Goal: Information Seeking & Learning: Learn about a topic

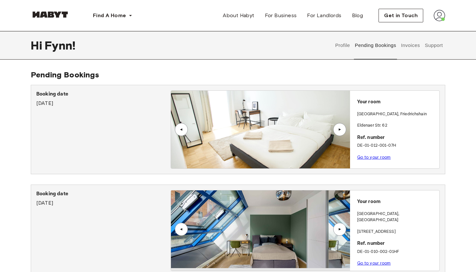
click at [289, 124] on img at bounding box center [260, 130] width 179 height 78
click at [362, 157] on link "Go to your room" at bounding box center [374, 157] width 34 height 5
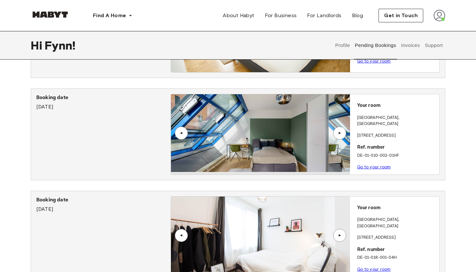
scroll to position [121, 0]
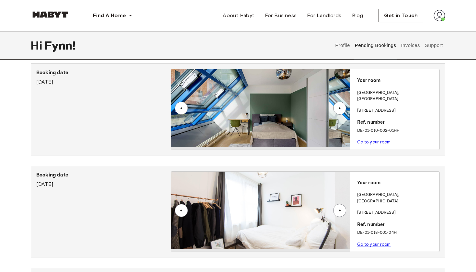
click at [383, 140] on link "Go to your room" at bounding box center [374, 142] width 34 height 5
click at [370, 242] on link "Go to your room" at bounding box center [374, 244] width 34 height 5
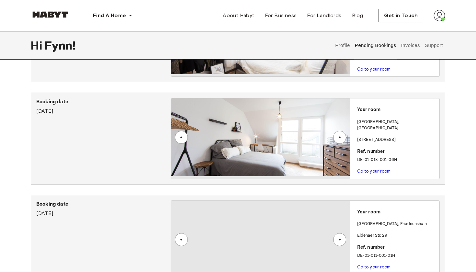
scroll to position [297, 0]
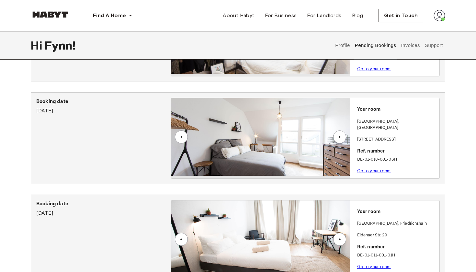
click at [374, 168] on link "Go to your room" at bounding box center [374, 170] width 34 height 5
click at [377, 264] on link "Go to your room" at bounding box center [374, 266] width 34 height 5
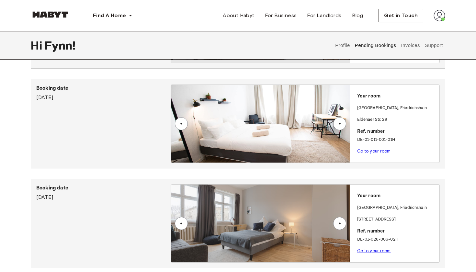
scroll to position [427, 0]
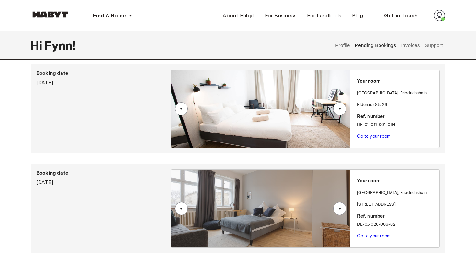
click at [379, 234] on link "Go to your room" at bounding box center [374, 236] width 34 height 5
click at [60, 16] on img at bounding box center [50, 14] width 39 height 6
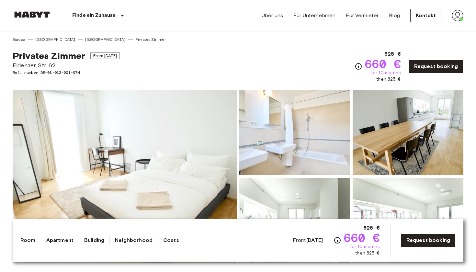
click at [28, 66] on span "Eldenaer Str. 62" at bounding box center [66, 65] width 107 height 8
drag, startPoint x: 28, startPoint y: 66, endPoint x: 53, endPoint y: 66, distance: 24.9
click at [53, 66] on span "Eldenaer Str. 62" at bounding box center [66, 65] width 107 height 8
copy span "Eldenaer Str. 62"
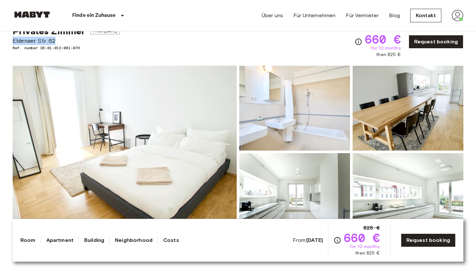
scroll to position [25, 0]
click at [147, 60] on div "Show all photos" at bounding box center [236, 146] width 453 height 183
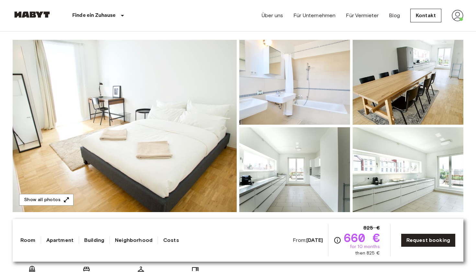
scroll to position [51, 0]
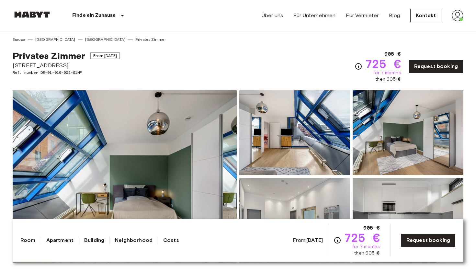
click at [28, 65] on span "[STREET_ADDRESS]" at bounding box center [66, 65] width 107 height 8
click at [28, 65] on span "Linkstraße 6" at bounding box center [66, 65] width 107 height 8
copy span "Linkstraße 6"
click at [35, 66] on span "Linkstraße 6" at bounding box center [66, 65] width 107 height 8
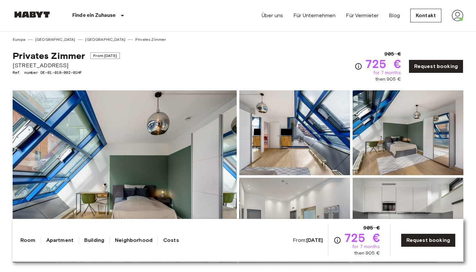
click at [29, 65] on span "Linkstraße 6" at bounding box center [66, 65] width 107 height 8
drag, startPoint x: 29, startPoint y: 65, endPoint x: 62, endPoint y: 65, distance: 33.7
click at [63, 65] on span "Linkstraße 6" at bounding box center [66, 65] width 107 height 8
copy span "Linkstraße 6"
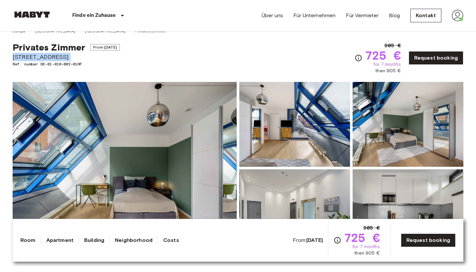
scroll to position [9, 0]
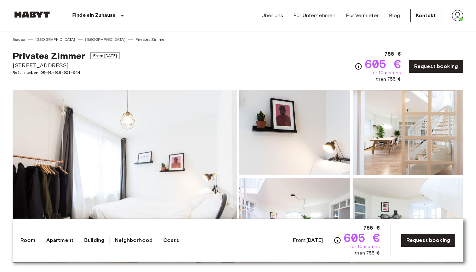
click at [29, 65] on span "[STREET_ADDRESS]" at bounding box center [66, 65] width 107 height 8
drag, startPoint x: 29, startPoint y: 65, endPoint x: 55, endPoint y: 66, distance: 26.2
click at [55, 66] on span "Feilnerstraße 10" at bounding box center [66, 65] width 107 height 8
copy span "Feilnerstraße 10"
click at [237, 60] on div "Privates Zimmer From Aug 18 2025 Feilnerstraße 10 Ref. number DE-01-018-001-04H…" at bounding box center [238, 62] width 451 height 40
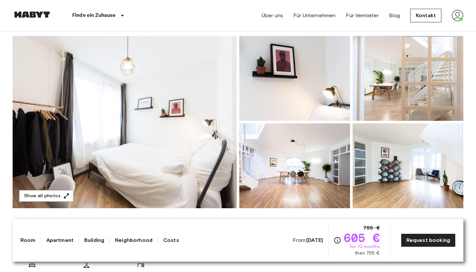
scroll to position [57, 0]
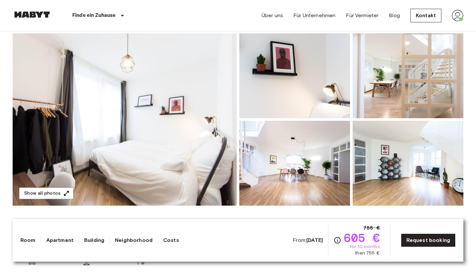
click at [198, 75] on img at bounding box center [125, 119] width 224 height 172
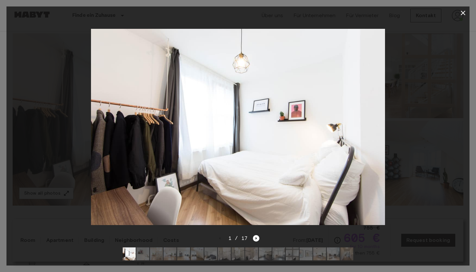
click at [465, 12] on icon "button" at bounding box center [463, 13] width 8 height 8
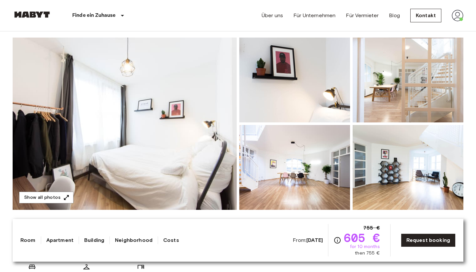
scroll to position [52, 0]
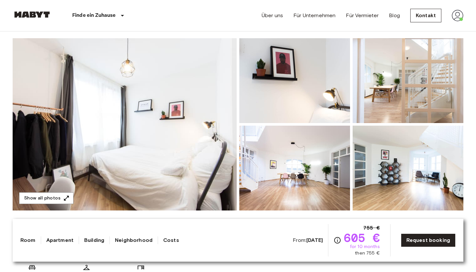
click at [368, 150] on img at bounding box center [408, 168] width 111 height 85
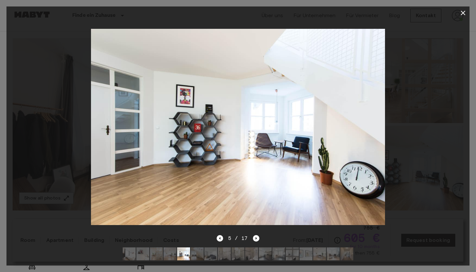
click at [231, 259] on img at bounding box center [224, 253] width 13 height 13
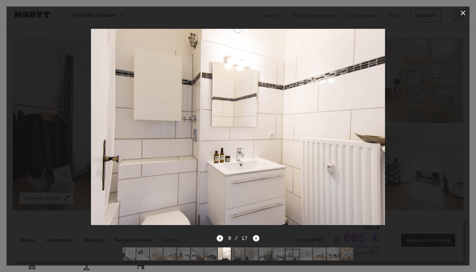
click at [254, 254] on img at bounding box center [251, 253] width 13 height 13
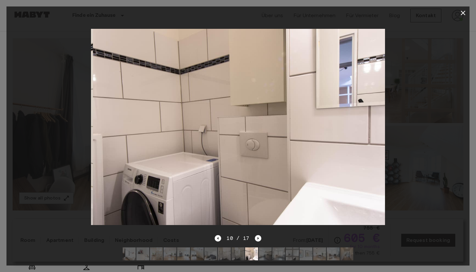
click at [297, 254] on img at bounding box center [292, 253] width 13 height 13
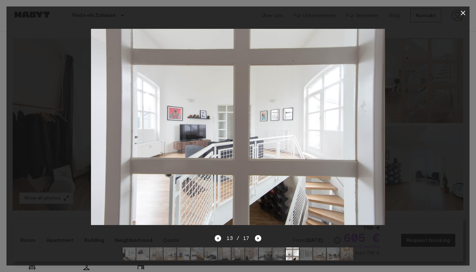
click at [268, 257] on img at bounding box center [265, 253] width 13 height 13
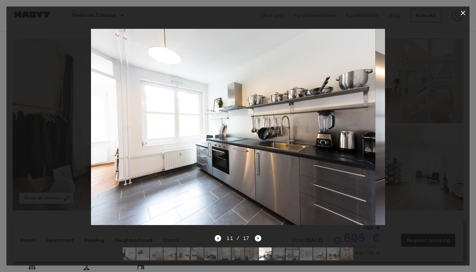
click at [275, 256] on img at bounding box center [278, 253] width 13 height 13
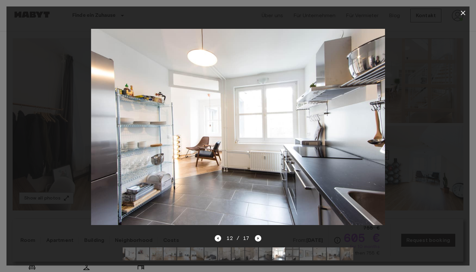
click at [310, 259] on img at bounding box center [306, 253] width 13 height 13
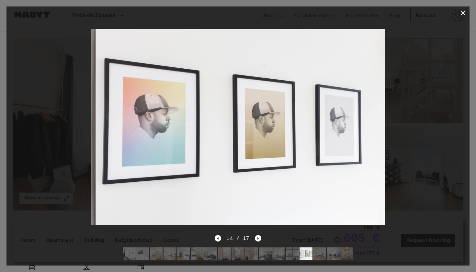
click at [327, 252] on img at bounding box center [333, 253] width 13 height 13
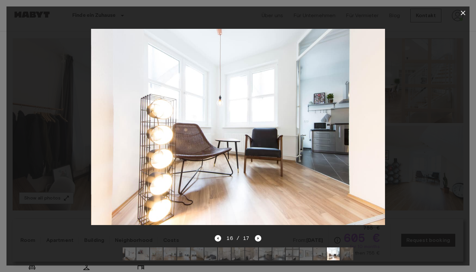
click at [322, 252] on img at bounding box center [319, 253] width 13 height 13
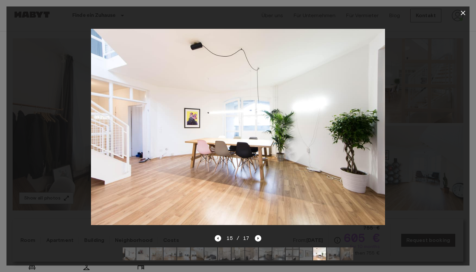
click at [348, 255] on img at bounding box center [346, 253] width 13 height 13
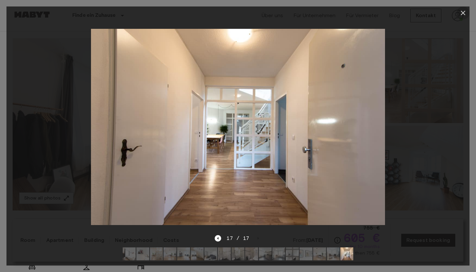
click at [463, 13] on icon "button" at bounding box center [463, 13] width 5 height 5
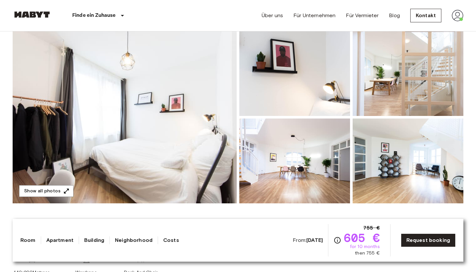
scroll to position [59, 0]
click at [308, 146] on img at bounding box center [294, 161] width 111 height 85
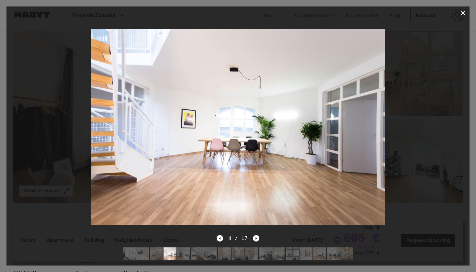
click at [157, 255] on img at bounding box center [156, 253] width 13 height 13
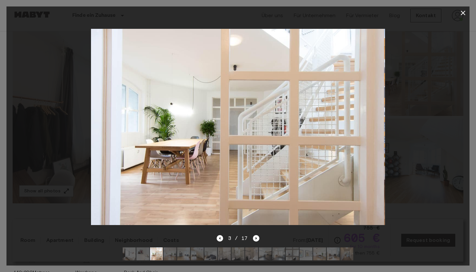
click at [144, 252] on img at bounding box center [142, 253] width 13 height 13
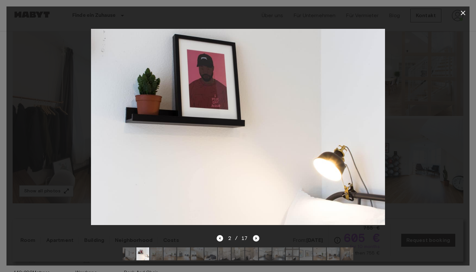
click at [256, 240] on icon "Next image" at bounding box center [256, 238] width 6 height 6
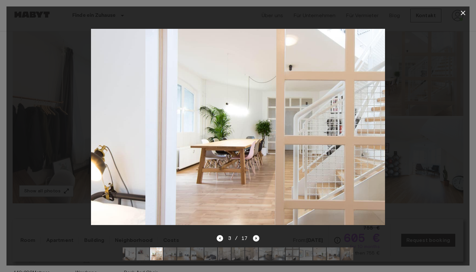
click at [256, 240] on icon "Next image" at bounding box center [256, 238] width 6 height 6
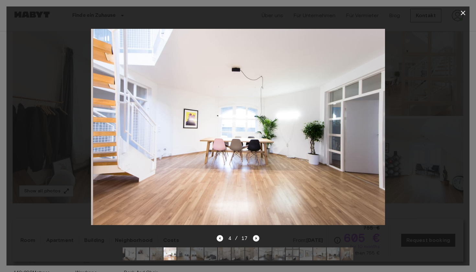
click at [256, 240] on icon "Next image" at bounding box center [256, 238] width 6 height 6
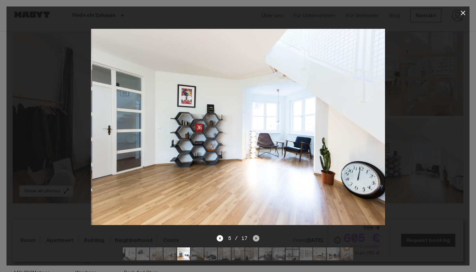
click at [256, 240] on icon "Next image" at bounding box center [256, 238] width 6 height 6
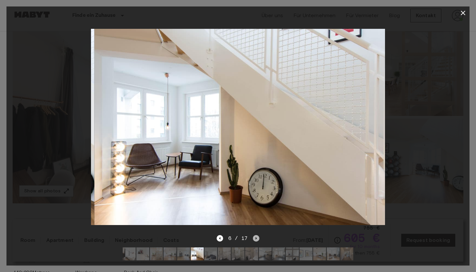
click at [256, 239] on icon "Next image" at bounding box center [256, 238] width 6 height 6
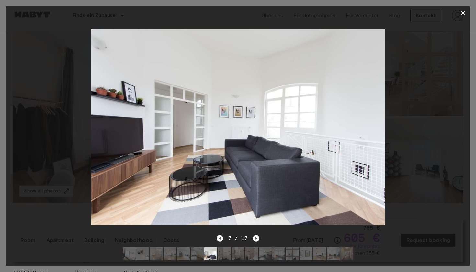
drag, startPoint x: 256, startPoint y: 239, endPoint x: 276, endPoint y: 238, distance: 19.8
click at [276, 238] on div "7 / 17" at bounding box center [237, 249] width 463 height 31
click at [257, 239] on icon "Next image" at bounding box center [256, 238] width 6 height 6
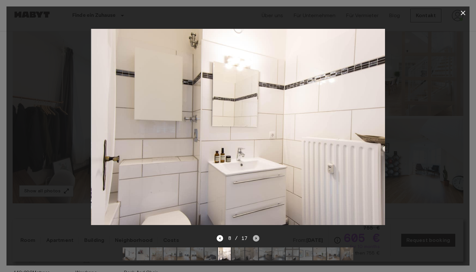
click at [257, 239] on icon "Next image" at bounding box center [256, 238] width 6 height 6
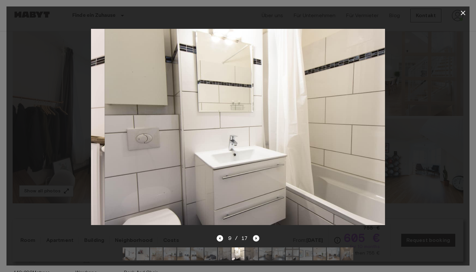
click at [257, 239] on icon "Next image" at bounding box center [256, 238] width 6 height 6
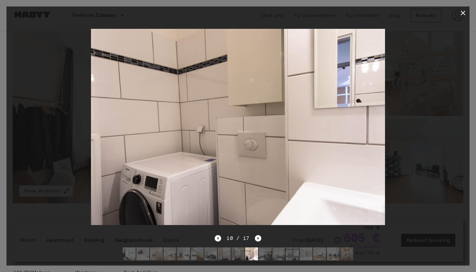
click at [463, 15] on icon "button" at bounding box center [463, 13] width 8 height 8
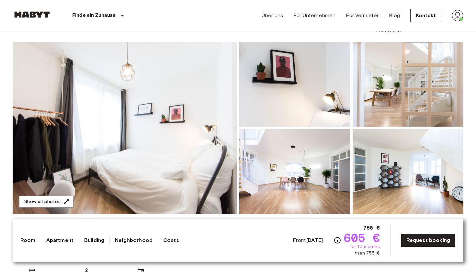
scroll to position [47, 0]
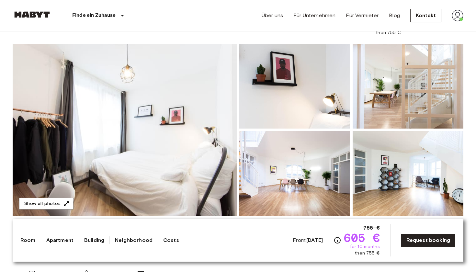
click at [173, 141] on img at bounding box center [125, 130] width 224 height 172
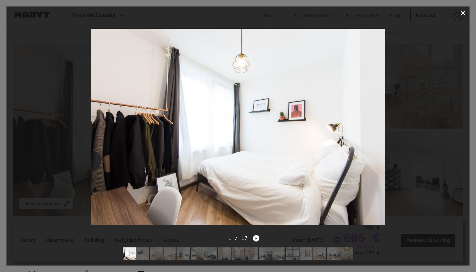
click at [392, 130] on div at bounding box center [237, 126] width 463 height 215
click at [416, 163] on div at bounding box center [237, 126] width 463 height 215
click at [463, 13] on icon "button" at bounding box center [463, 13] width 5 height 5
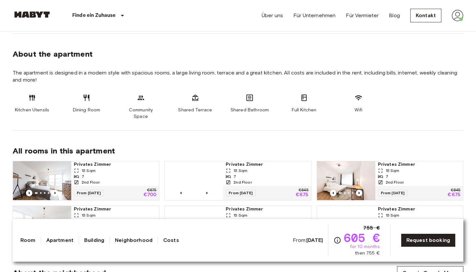
scroll to position [432, 0]
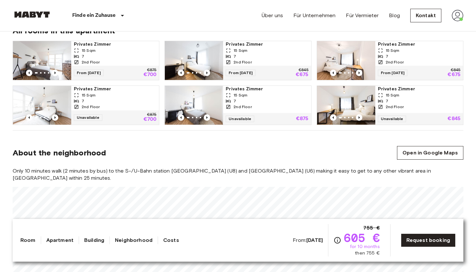
click at [49, 51] on img at bounding box center [42, 60] width 58 height 39
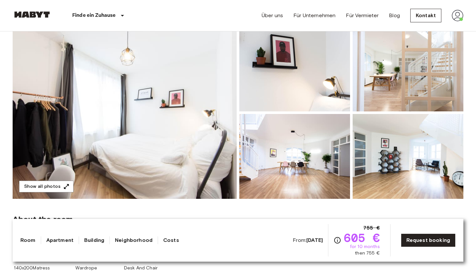
scroll to position [63, 0]
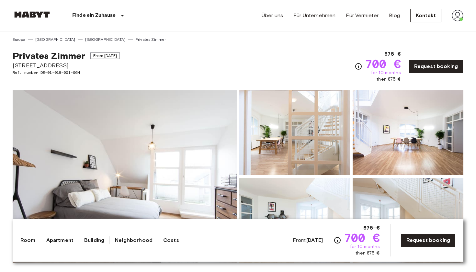
click at [27, 64] on span "[STREET_ADDRESS]" at bounding box center [66, 65] width 107 height 8
drag, startPoint x: 27, startPoint y: 64, endPoint x: 49, endPoint y: 64, distance: 22.4
click at [49, 64] on span "Feilnerstraße 10" at bounding box center [66, 65] width 107 height 8
copy span "Feilnerstraße 10"
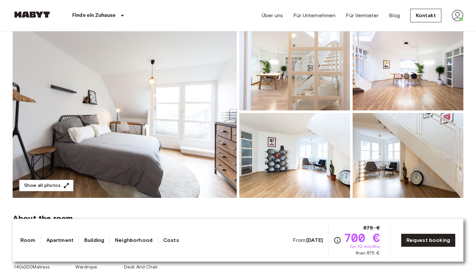
scroll to position [70, 0]
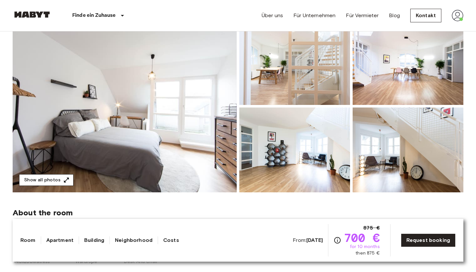
click at [54, 182] on button "Show all photos" at bounding box center [46, 180] width 54 height 12
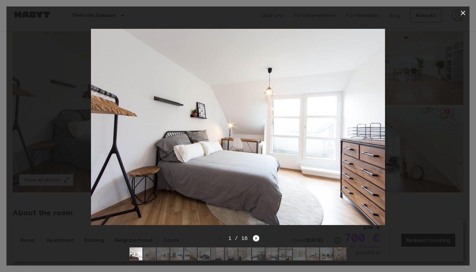
click at [207, 252] on img at bounding box center [204, 253] width 13 height 13
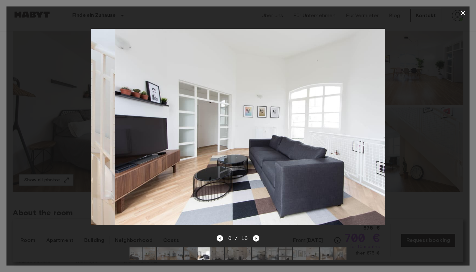
click at [220, 254] on img at bounding box center [217, 253] width 13 height 13
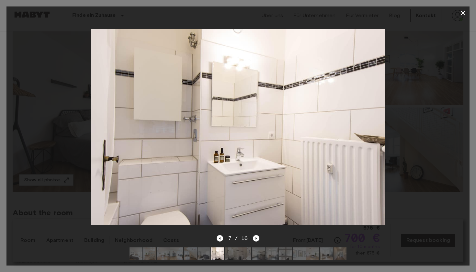
click at [232, 257] on img at bounding box center [231, 253] width 13 height 13
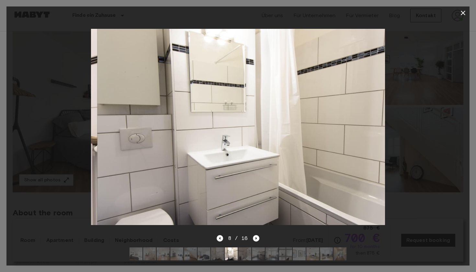
click at [240, 257] on img at bounding box center [244, 253] width 13 height 13
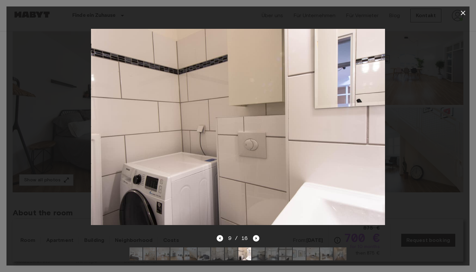
click at [263, 256] on img at bounding box center [258, 253] width 13 height 13
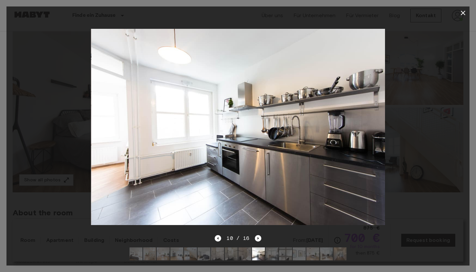
click at [279, 256] on div at bounding box center [237, 253] width 227 height 23
click at [274, 256] on img at bounding box center [272, 253] width 13 height 13
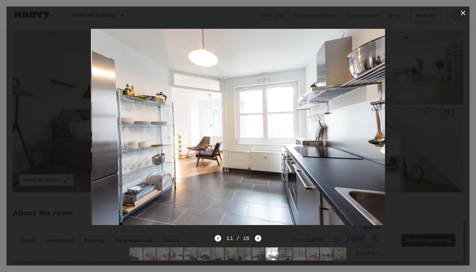
click at [283, 256] on img at bounding box center [285, 253] width 13 height 13
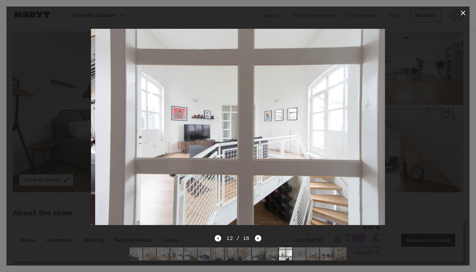
click at [298, 256] on img at bounding box center [299, 253] width 13 height 13
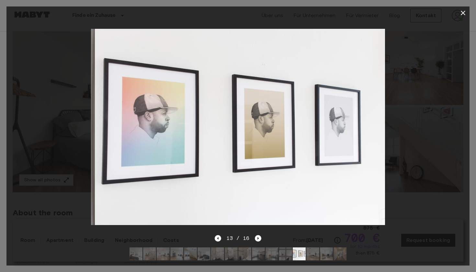
click at [307, 256] on img at bounding box center [312, 253] width 13 height 13
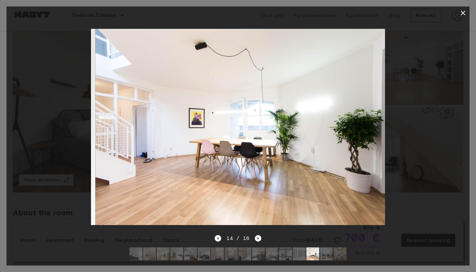
click at [327, 254] on img at bounding box center [326, 253] width 13 height 13
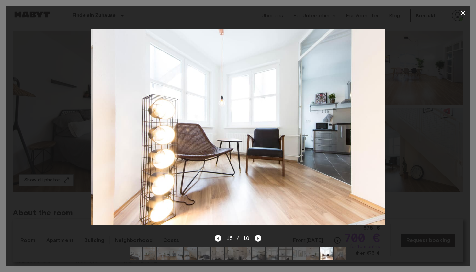
click at [340, 254] on img at bounding box center [340, 253] width 13 height 13
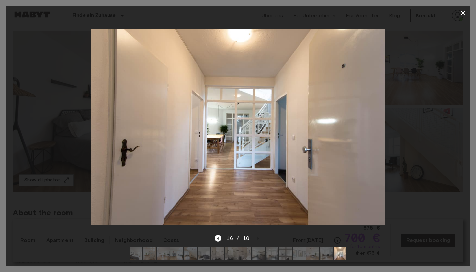
click at [463, 15] on icon "button" at bounding box center [463, 13] width 8 height 8
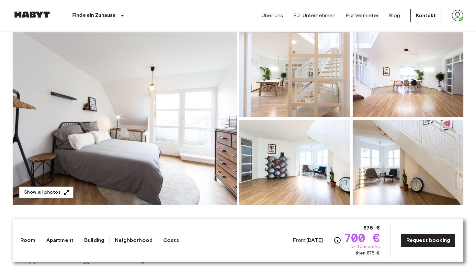
scroll to position [56, 0]
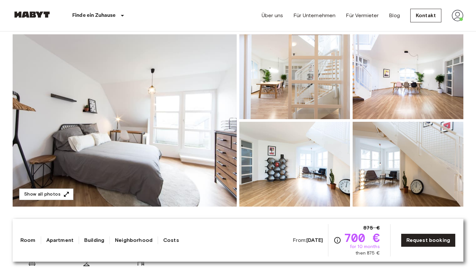
click at [239, 6] on div "Finde ein Zuhause Europa Amsterdam Berlin Brüssel Köln Dusseldorf Frankfurt Gra…" at bounding box center [238, 15] width 451 height 31
click at [358, 245] on span "for 10 months" at bounding box center [365, 247] width 30 height 6
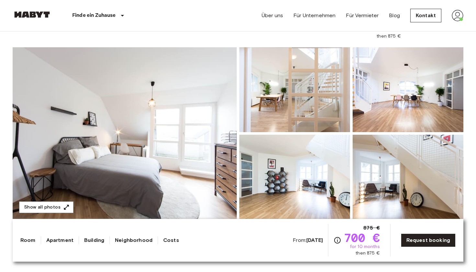
scroll to position [43, 0]
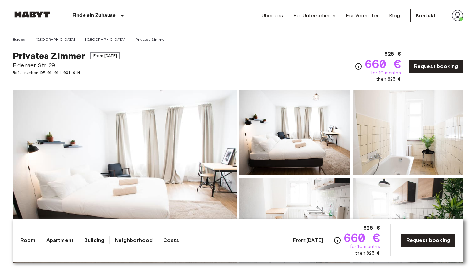
click at [19, 67] on span "Eldenaer Str. 29" at bounding box center [66, 65] width 107 height 8
drag, startPoint x: 19, startPoint y: 67, endPoint x: 58, endPoint y: 66, distance: 38.6
click at [58, 66] on span "Eldenaer Str. 29" at bounding box center [66, 65] width 107 height 8
copy span "Eldenaer Str. 29"
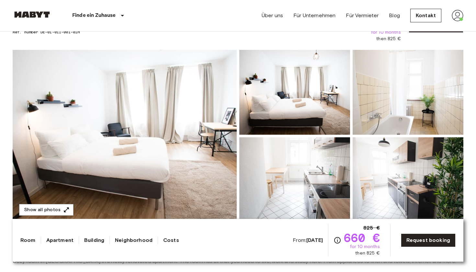
scroll to position [33, 0]
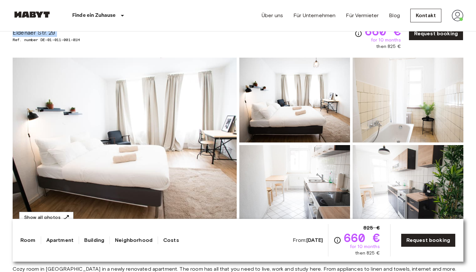
click at [292, 88] on img at bounding box center [294, 100] width 111 height 85
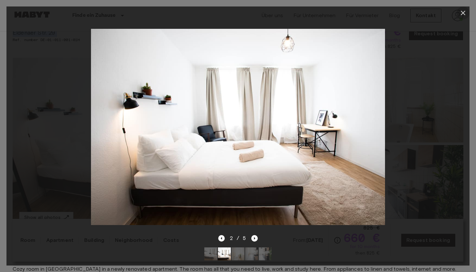
click at [461, 12] on icon "button" at bounding box center [463, 13] width 8 height 8
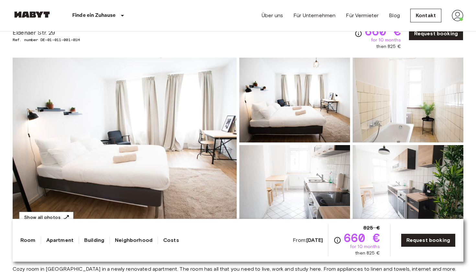
click at [192, 51] on div "Show all photos" at bounding box center [236, 138] width 453 height 183
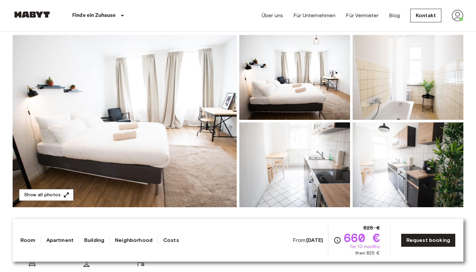
scroll to position [56, 0]
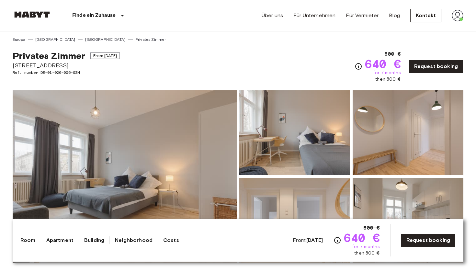
click at [29, 63] on span "[STREET_ADDRESS]" at bounding box center [66, 65] width 107 height 8
drag, startPoint x: 29, startPoint y: 63, endPoint x: 65, endPoint y: 63, distance: 36.0
click at [65, 63] on span "[STREET_ADDRESS]" at bounding box center [66, 65] width 107 height 8
copy span "[STREET_ADDRESS]"
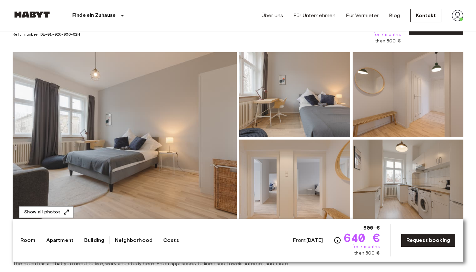
scroll to position [36, 0]
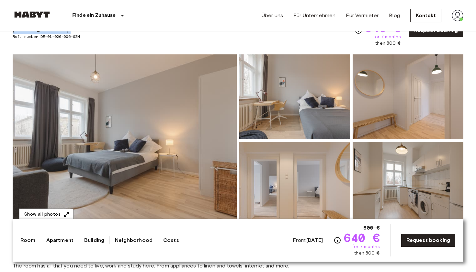
click at [239, 34] on div "Privates Zimmer From Nov 4 2025 Gubener Straße 14 Ref. number DE-01-026-006-02H…" at bounding box center [238, 26] width 451 height 40
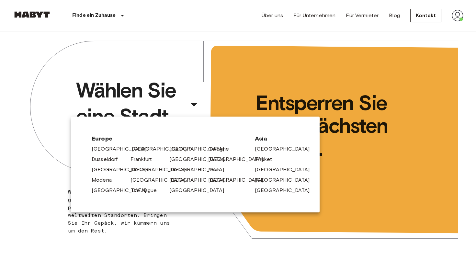
click at [135, 152] on link "[GEOGRAPHIC_DATA]" at bounding box center [163, 149] width 62 height 8
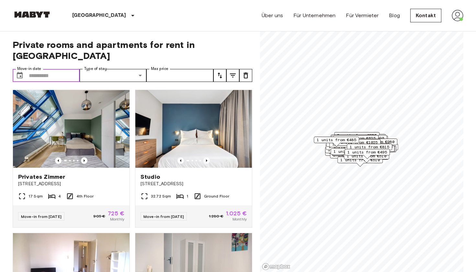
click at [59, 69] on input "Move-in date" at bounding box center [54, 75] width 51 height 13
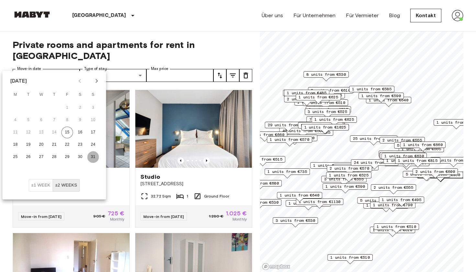
click at [96, 160] on button "31" at bounding box center [93, 157] width 12 height 12
type input "**********"
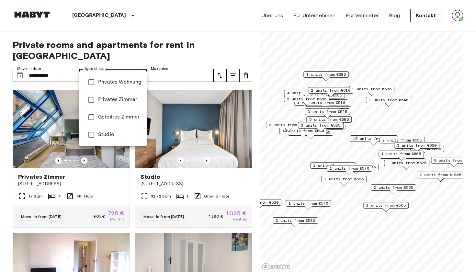
click at [113, 82] on span "Privates Wohnung" at bounding box center [119, 82] width 43 height 8
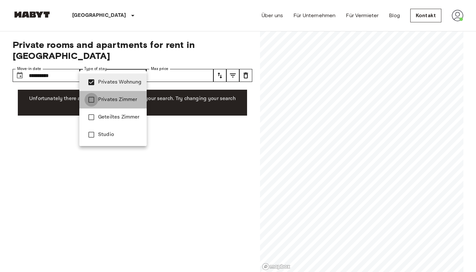
type input "**********"
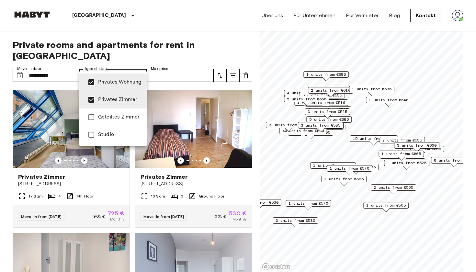
click at [174, 49] on div at bounding box center [238, 136] width 476 height 272
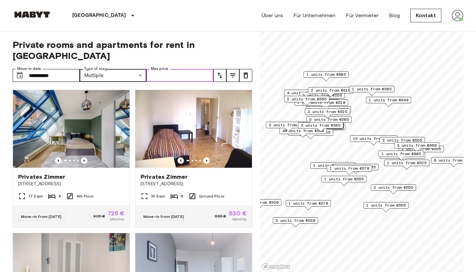
click at [197, 69] on input "Max price" at bounding box center [179, 75] width 67 height 13
click at [236, 69] on button "tune" at bounding box center [232, 75] width 13 height 13
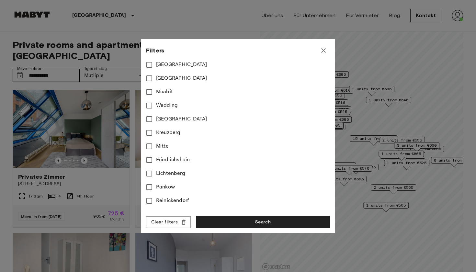
scroll to position [216, 0]
type input "****"
type input "**"
type input "****"
type input "**"
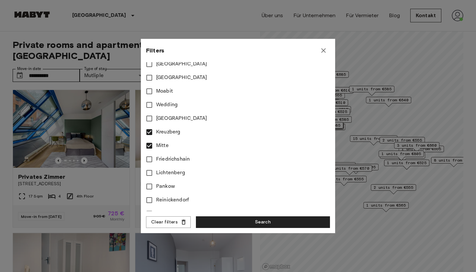
type input "****"
type input "**"
type input "****"
type input "**"
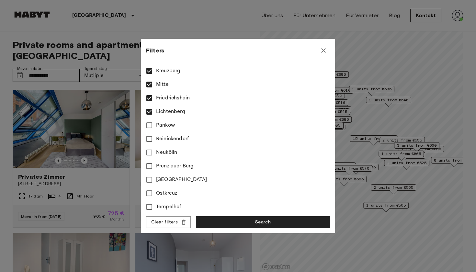
scroll to position [278, 0]
type input "****"
type input "**"
click at [239, 225] on button "Search" at bounding box center [263, 222] width 134 height 12
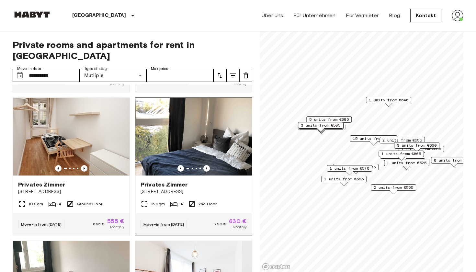
scroll to position [709, 0]
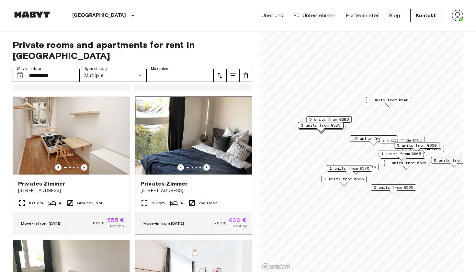
click at [219, 110] on img at bounding box center [193, 136] width 117 height 78
click at [159, 188] on span "[STREET_ADDRESS]" at bounding box center [194, 191] width 106 height 6
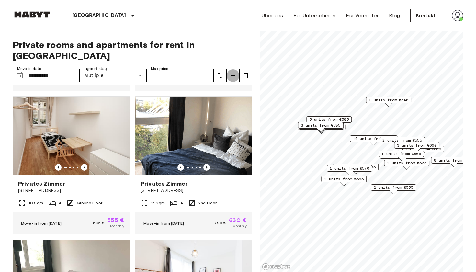
click at [232, 74] on icon "tune" at bounding box center [233, 76] width 6 height 4
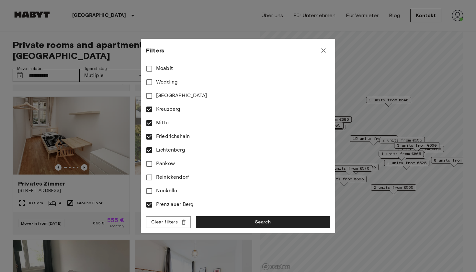
scroll to position [239, 0]
type input "****"
type input "**"
click at [218, 220] on button "Search" at bounding box center [263, 222] width 134 height 12
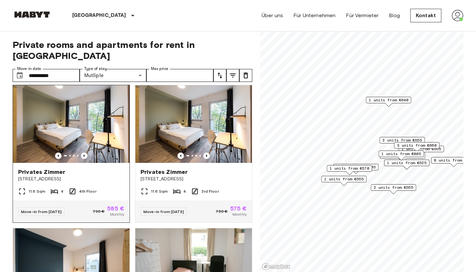
scroll to position [714, 0]
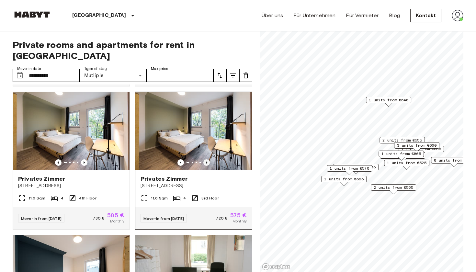
click at [205, 159] on icon "Previous image" at bounding box center [206, 162] width 6 height 6
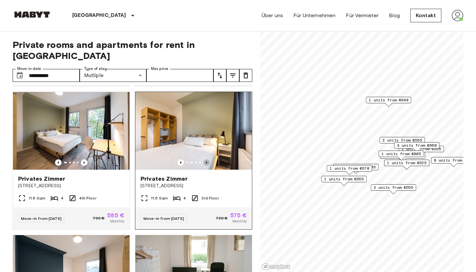
click at [205, 159] on icon "Previous image" at bounding box center [206, 162] width 6 height 6
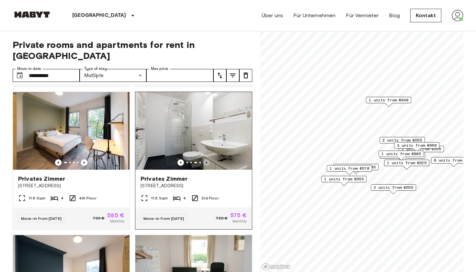
click at [205, 159] on icon "Previous image" at bounding box center [206, 162] width 6 height 6
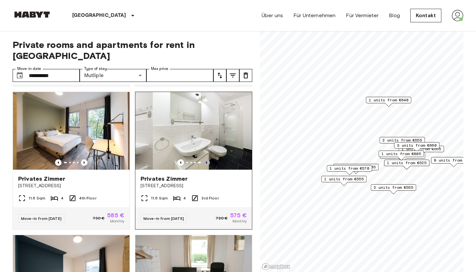
click at [205, 159] on icon "Previous image" at bounding box center [206, 162] width 6 height 6
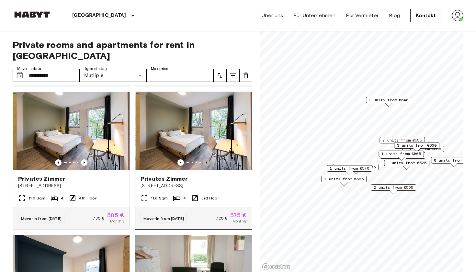
click at [205, 159] on icon "Previous image" at bounding box center [206, 162] width 6 height 6
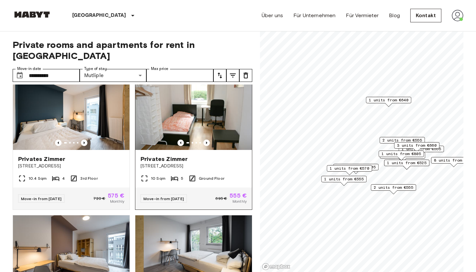
scroll to position [876, 0]
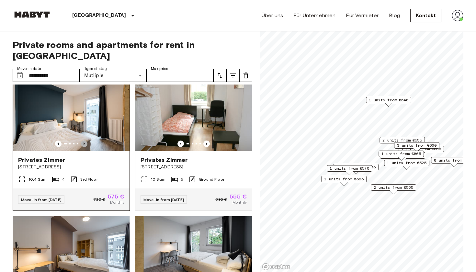
click at [84, 143] on icon "Previous image" at bounding box center [84, 144] width 1 height 3
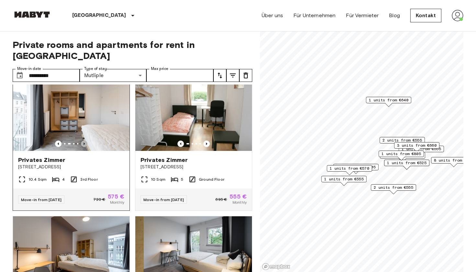
click at [84, 143] on icon "Previous image" at bounding box center [84, 144] width 1 height 3
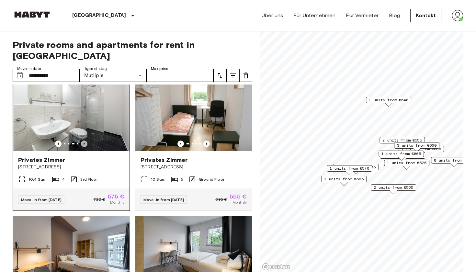
click at [84, 143] on icon "Previous image" at bounding box center [84, 144] width 1 height 3
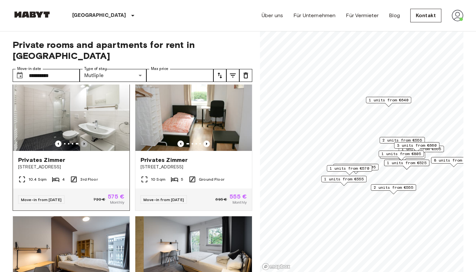
click at [84, 143] on icon "Previous image" at bounding box center [84, 144] width 1 height 3
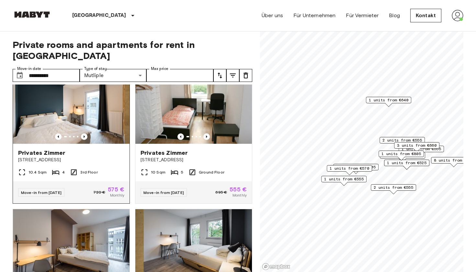
scroll to position [885, 0]
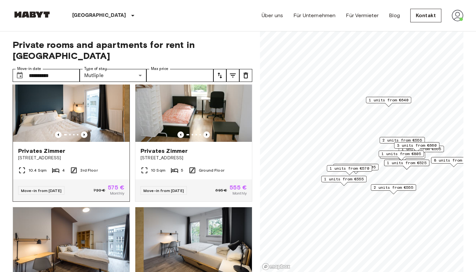
click at [92, 102] on img at bounding box center [71, 103] width 117 height 78
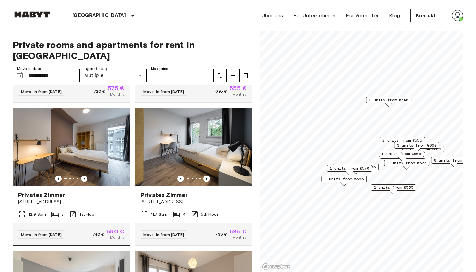
scroll to position [984, 0]
click at [101, 135] on img at bounding box center [71, 147] width 117 height 78
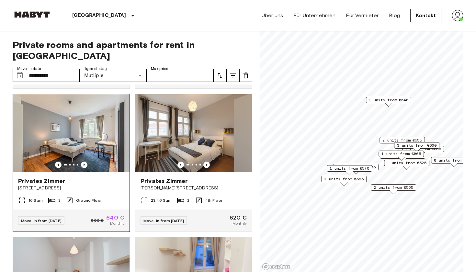
scroll to position [1142, 0]
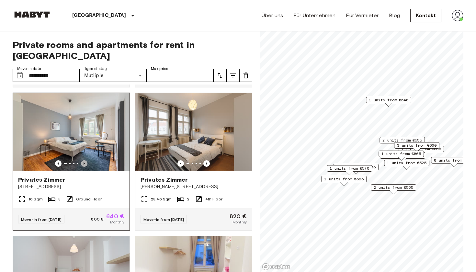
click at [82, 160] on icon "Previous image" at bounding box center [84, 163] width 6 height 6
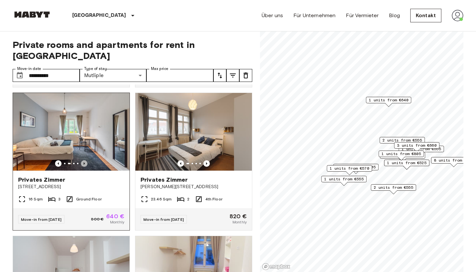
click at [82, 160] on icon "Previous image" at bounding box center [84, 163] width 6 height 6
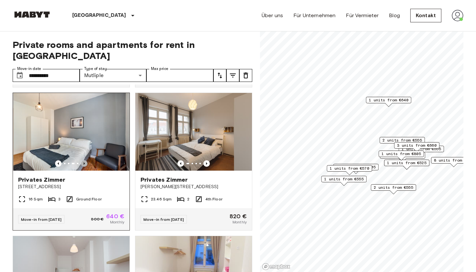
click at [82, 160] on icon "Previous image" at bounding box center [84, 163] width 6 height 6
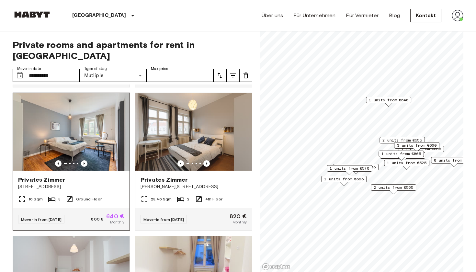
click at [58, 117] on img at bounding box center [71, 132] width 117 height 78
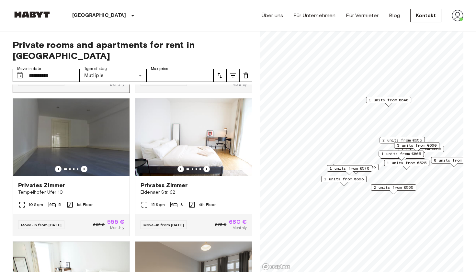
scroll to position [1424, 0]
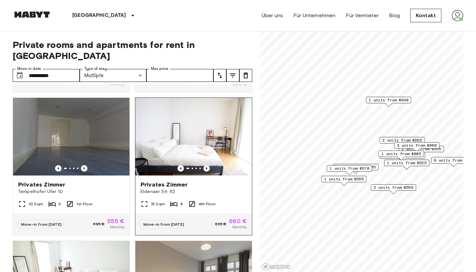
click at [207, 167] on icon "Previous image" at bounding box center [206, 168] width 1 height 3
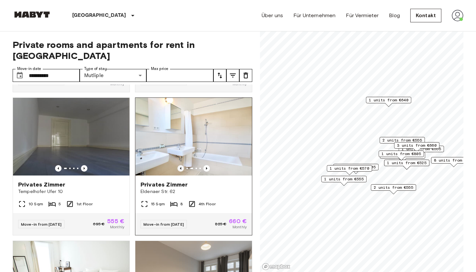
click at [180, 165] on icon "Previous image" at bounding box center [180, 168] width 6 height 6
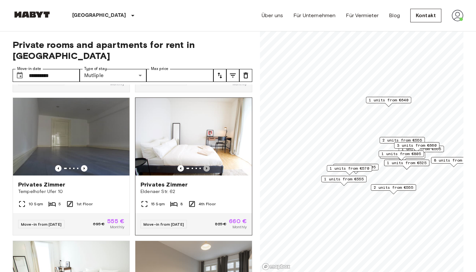
click at [208, 165] on icon "Previous image" at bounding box center [206, 168] width 6 height 6
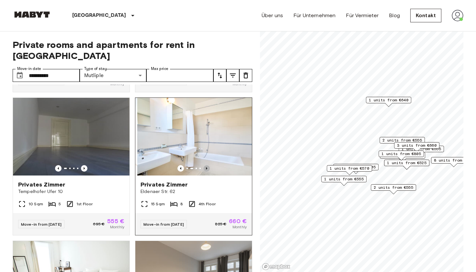
click at [208, 165] on icon "Previous image" at bounding box center [206, 168] width 6 height 6
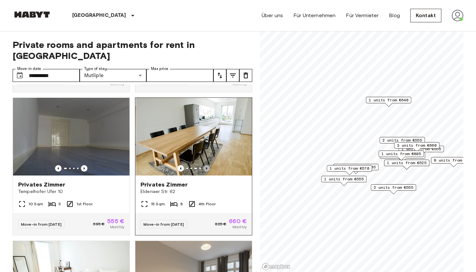
click at [208, 165] on icon "Previous image" at bounding box center [206, 168] width 6 height 6
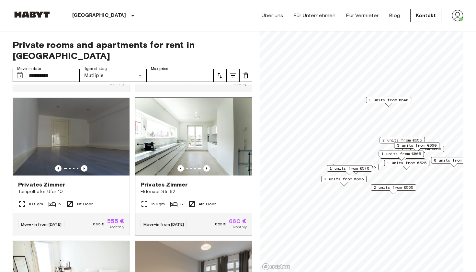
click at [205, 140] on img at bounding box center [193, 137] width 117 height 78
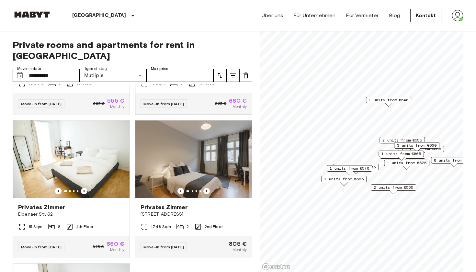
scroll to position [1569, 0]
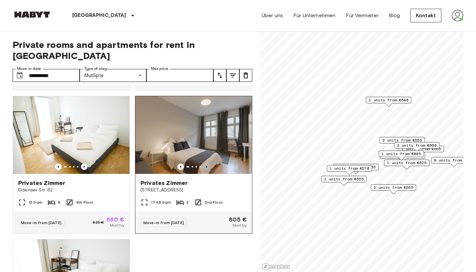
click at [208, 164] on icon "Previous image" at bounding box center [206, 167] width 6 height 6
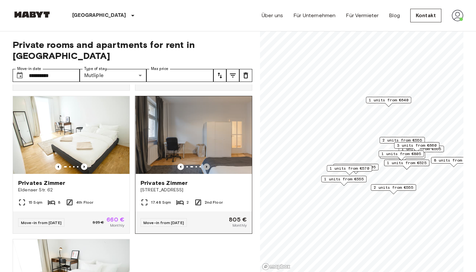
click at [208, 164] on icon "Previous image" at bounding box center [206, 167] width 6 height 6
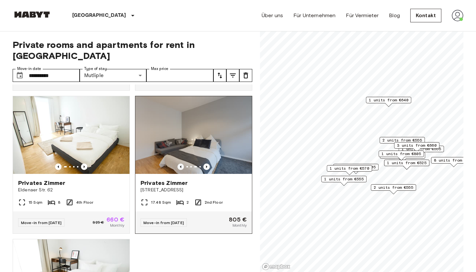
click at [178, 164] on icon "Previous image" at bounding box center [180, 167] width 6 height 6
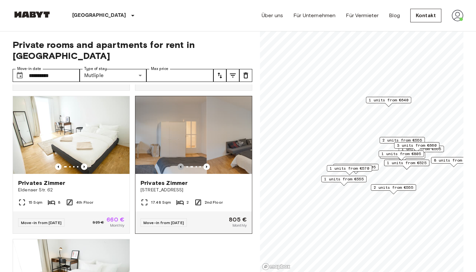
click at [178, 164] on icon "Previous image" at bounding box center [180, 167] width 6 height 6
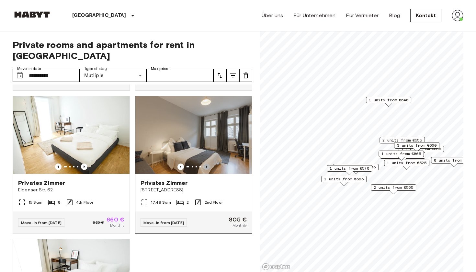
click at [207, 164] on icon "Previous image" at bounding box center [206, 167] width 6 height 6
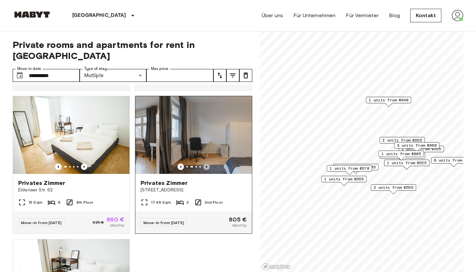
click at [207, 164] on icon "Previous image" at bounding box center [206, 167] width 6 height 6
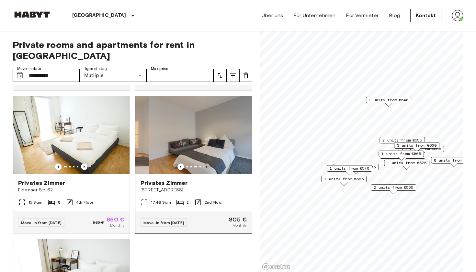
click at [207, 164] on icon "Previous image" at bounding box center [206, 167] width 6 height 6
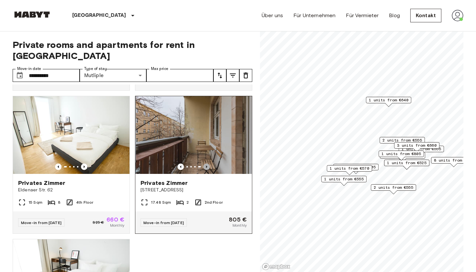
click at [207, 164] on icon "Previous image" at bounding box center [206, 167] width 6 height 6
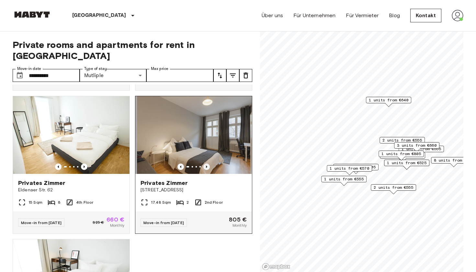
click at [207, 164] on icon "Previous image" at bounding box center [206, 167] width 6 height 6
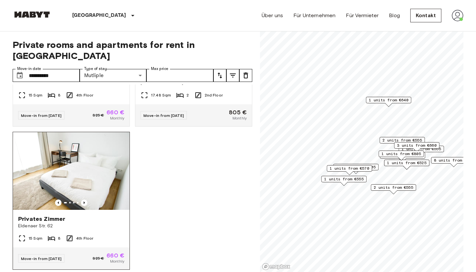
scroll to position [1675, 0]
click at [100, 147] on img at bounding box center [71, 172] width 117 height 78
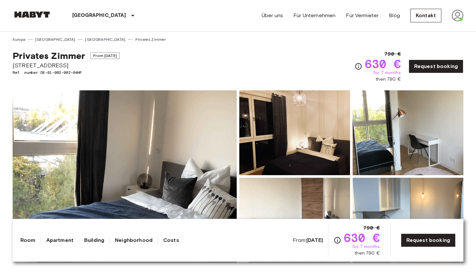
click at [27, 65] on span "Boyenstraße 31" at bounding box center [66, 65] width 107 height 8
drag, startPoint x: 27, startPoint y: 65, endPoint x: 49, endPoint y: 65, distance: 22.3
click at [50, 65] on span "Boyenstraße 31" at bounding box center [66, 65] width 107 height 8
copy span "Boyenstraße 31"
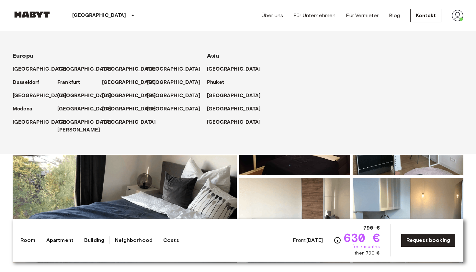
click at [58, 1] on div "[GEOGRAPHIC_DATA]" at bounding box center [104, 15] width 106 height 31
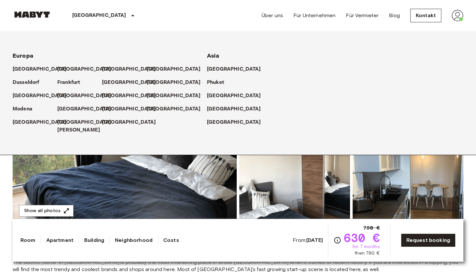
scroll to position [44, 0]
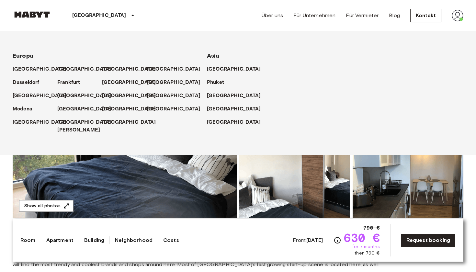
click at [129, 15] on icon at bounding box center [133, 16] width 8 height 8
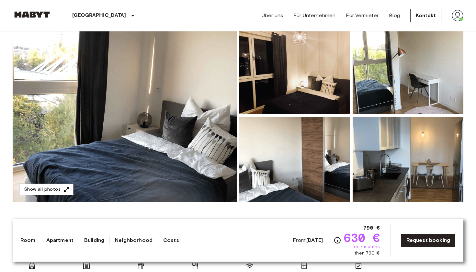
scroll to position [62, 0]
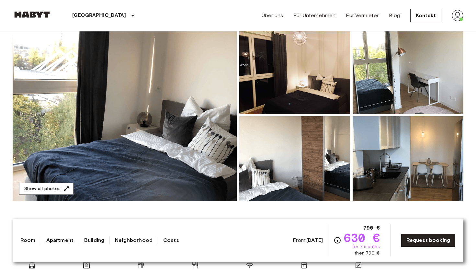
click at [165, 117] on img at bounding box center [125, 115] width 224 height 172
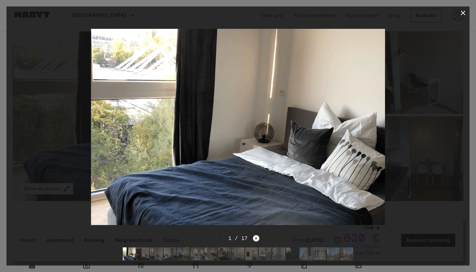
click at [258, 240] on icon "Next image" at bounding box center [256, 238] width 6 height 6
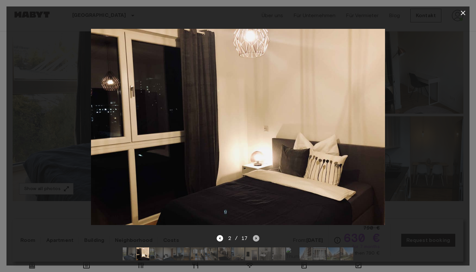
click at [258, 240] on icon "Next image" at bounding box center [256, 238] width 6 height 6
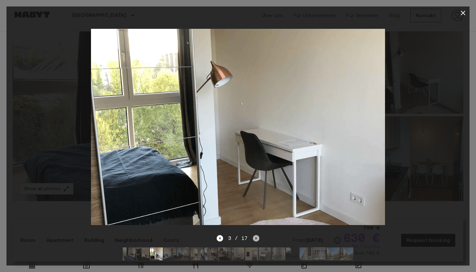
click at [258, 240] on icon "Next image" at bounding box center [256, 238] width 6 height 6
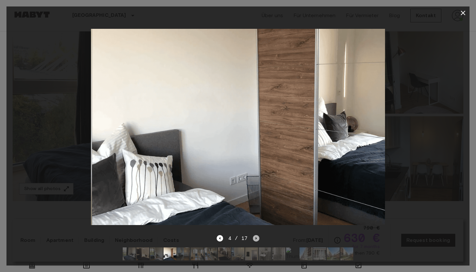
click at [258, 240] on icon "Next image" at bounding box center [256, 238] width 6 height 6
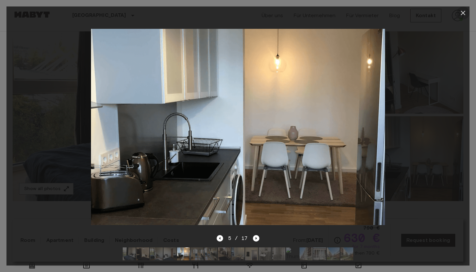
click at [464, 16] on icon "button" at bounding box center [463, 13] width 8 height 8
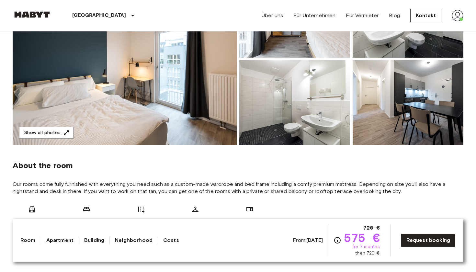
scroll to position [117, 0]
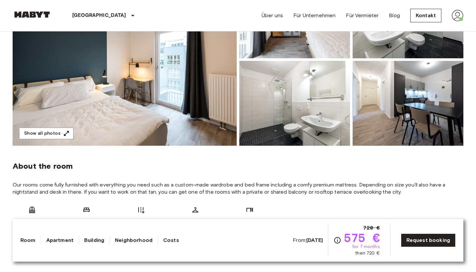
click at [203, 132] on img at bounding box center [125, 59] width 224 height 172
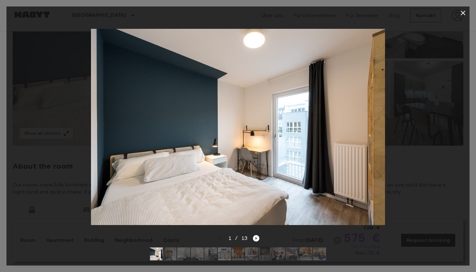
click at [222, 253] on img at bounding box center [224, 253] width 13 height 13
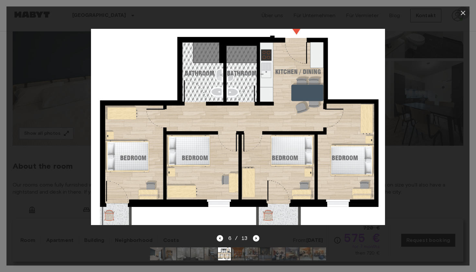
click at [462, 13] on icon "button" at bounding box center [463, 13] width 8 height 8
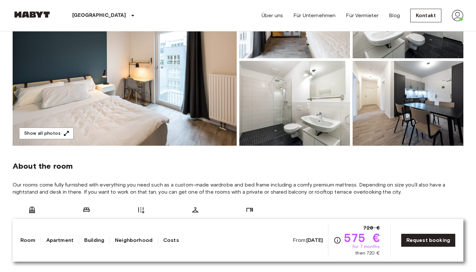
scroll to position [103, 0]
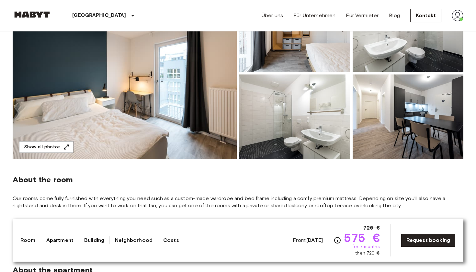
click at [222, 126] on img at bounding box center [125, 73] width 224 height 172
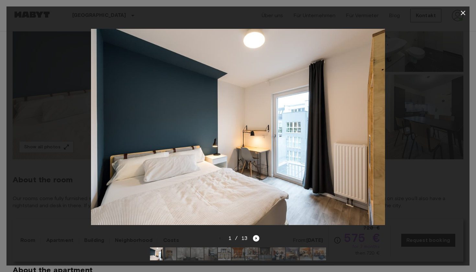
click at [225, 254] on img at bounding box center [224, 253] width 13 height 13
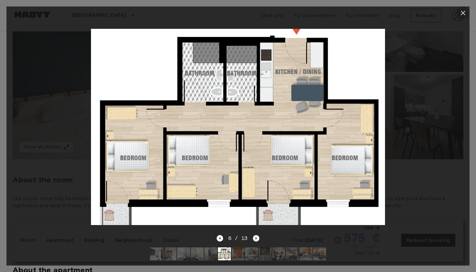
click at [464, 16] on icon "button" at bounding box center [463, 13] width 8 height 8
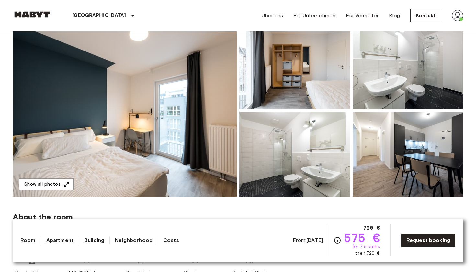
scroll to position [63, 0]
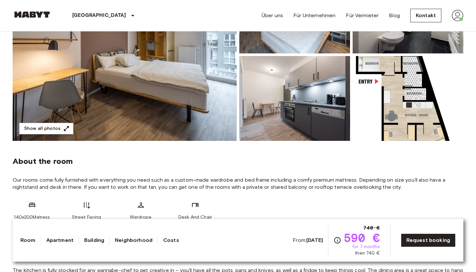
scroll to position [127, 0]
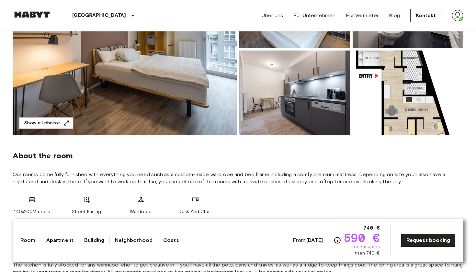
click at [270, 121] on img at bounding box center [294, 93] width 111 height 85
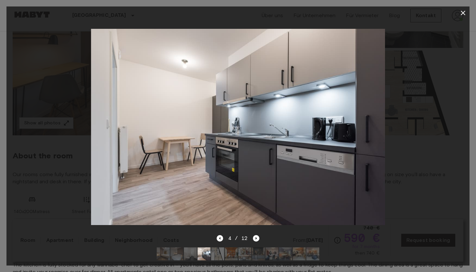
click at [219, 260] on img at bounding box center [217, 253] width 13 height 13
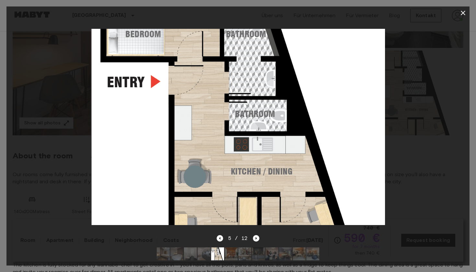
click at [229, 257] on img at bounding box center [231, 253] width 13 height 13
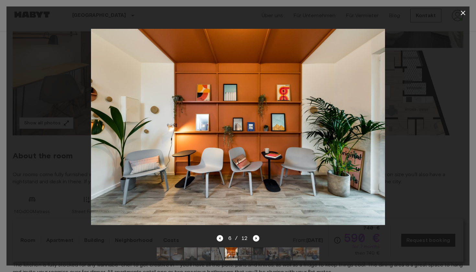
click at [243, 257] on img at bounding box center [244, 253] width 13 height 13
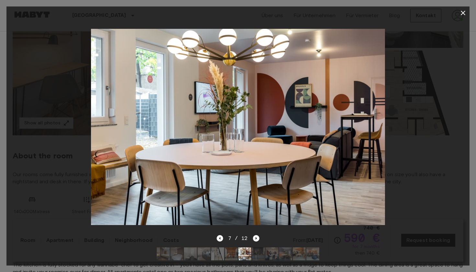
click at [260, 255] on img at bounding box center [258, 253] width 13 height 13
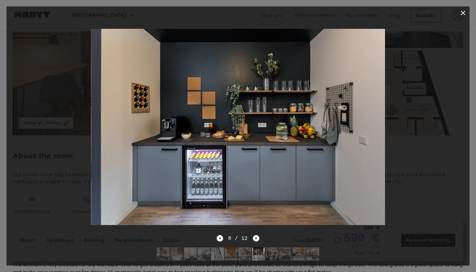
click at [276, 257] on img at bounding box center [272, 253] width 13 height 13
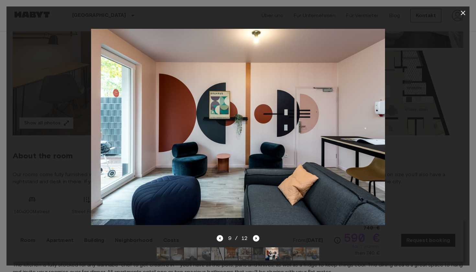
click at [286, 257] on img at bounding box center [285, 253] width 13 height 13
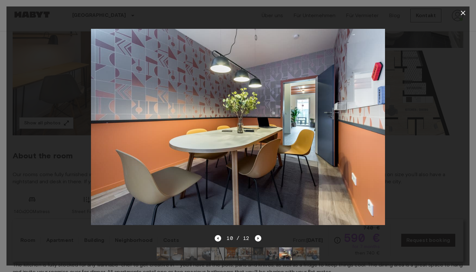
click at [295, 255] on img at bounding box center [299, 253] width 13 height 13
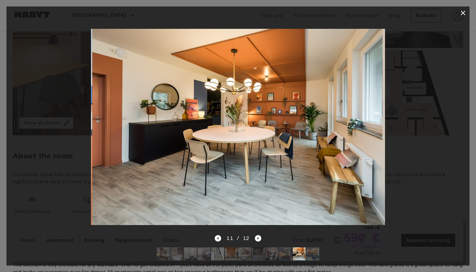
click at [313, 254] on img at bounding box center [312, 253] width 13 height 13
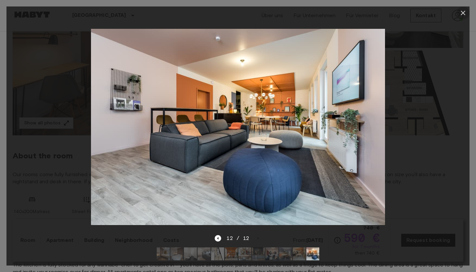
click at [462, 15] on icon "button" at bounding box center [463, 13] width 8 height 8
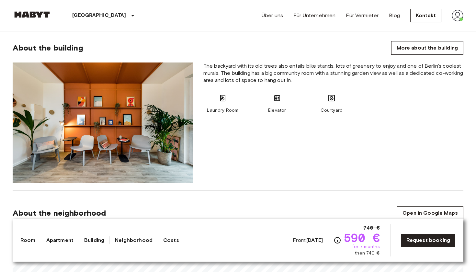
scroll to position [496, 0]
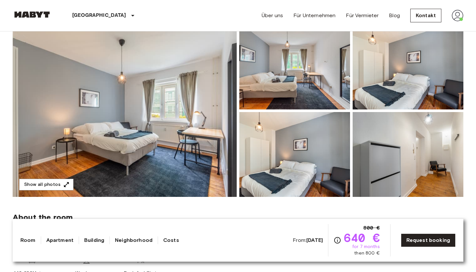
scroll to position [69, 0]
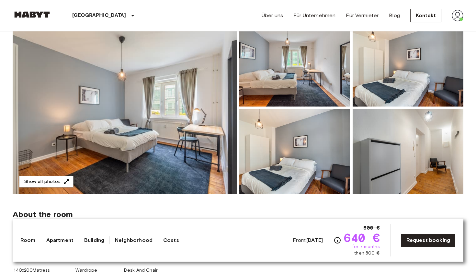
click at [405, 150] on img at bounding box center [408, 151] width 111 height 85
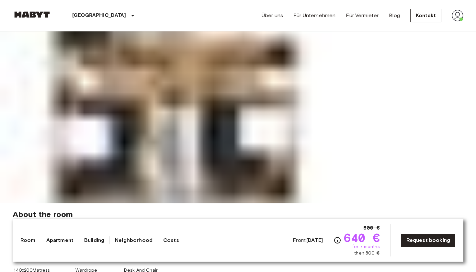
click at [230, 203] on img at bounding box center [238, 67] width 476 height 272
click at [248, 203] on img at bounding box center [238, 67] width 476 height 272
click at [257, 203] on img at bounding box center [238, 67] width 476 height 272
click at [274, 203] on img at bounding box center [238, 67] width 476 height 272
click at [282, 203] on img at bounding box center [238, 67] width 476 height 272
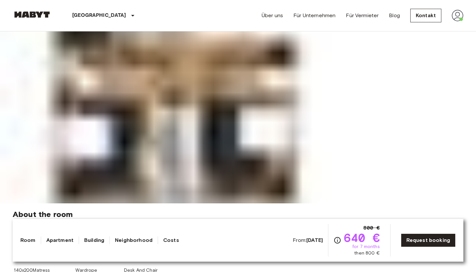
click at [290, 203] on img at bounding box center [238, 67] width 476 height 272
click at [294, 203] on img at bounding box center [238, 67] width 476 height 272
click at [314, 203] on img at bounding box center [238, 67] width 476 height 272
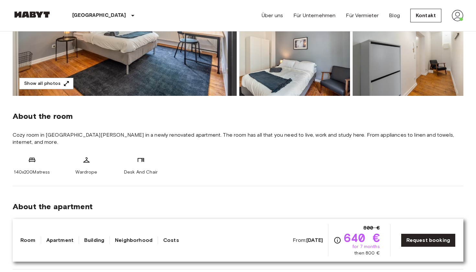
scroll to position [166, 0]
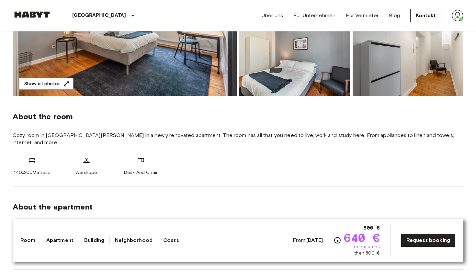
click at [280, 100] on div "About the room Cozy room in [GEOGRAPHIC_DATA][PERSON_NAME] in a newly renovated…" at bounding box center [238, 141] width 451 height 90
click at [282, 89] on img at bounding box center [294, 53] width 111 height 85
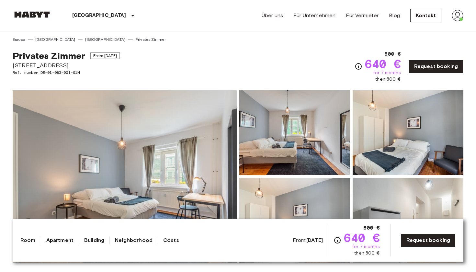
scroll to position [0, 0]
click at [18, 66] on span "[STREET_ADDRESS]" at bounding box center [66, 65] width 107 height 8
drag, startPoint x: 18, startPoint y: 66, endPoint x: 82, endPoint y: 67, distance: 63.8
click at [82, 67] on span "[STREET_ADDRESS]" at bounding box center [66, 65] width 107 height 8
copy span "[STREET_ADDRESS]"
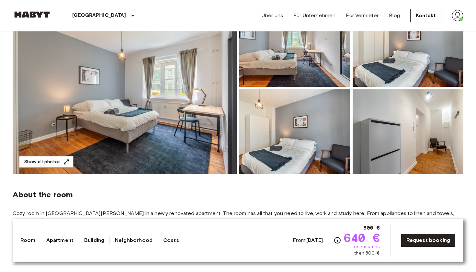
scroll to position [88, 0]
click at [161, 107] on img at bounding box center [125, 88] width 224 height 172
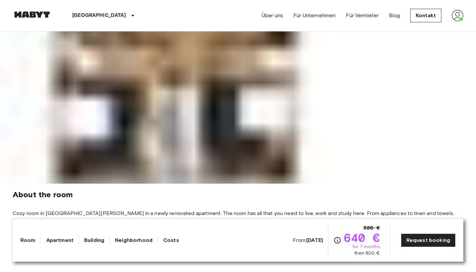
click at [179, 184] on img at bounding box center [238, 48] width 476 height 272
click at [194, 184] on img at bounding box center [238, 48] width 476 height 272
click at [206, 184] on img at bounding box center [238, 48] width 476 height 272
click at [227, 184] on img at bounding box center [238, 48] width 476 height 272
click at [247, 184] on img at bounding box center [238, 48] width 476 height 272
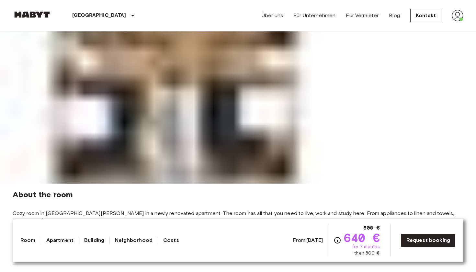
click at [274, 184] on img at bounding box center [238, 48] width 476 height 272
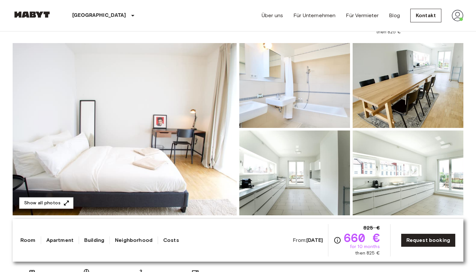
scroll to position [43, 0]
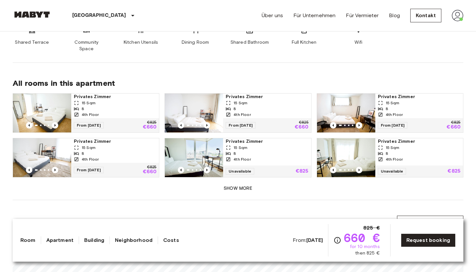
scroll to position [394, 0]
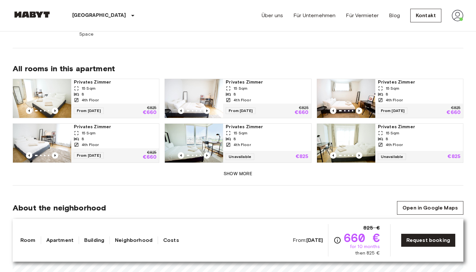
click at [109, 97] on div "4th Floor" at bounding box center [115, 100] width 83 height 6
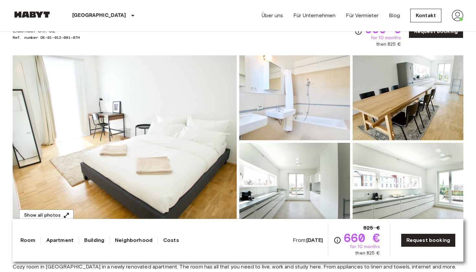
scroll to position [36, 0]
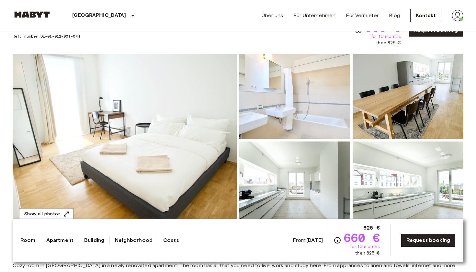
click at [34, 133] on img at bounding box center [125, 140] width 224 height 172
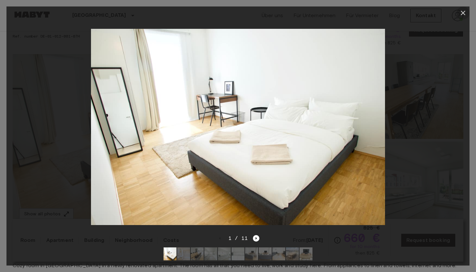
click at [463, 11] on icon "button" at bounding box center [463, 13] width 8 height 8
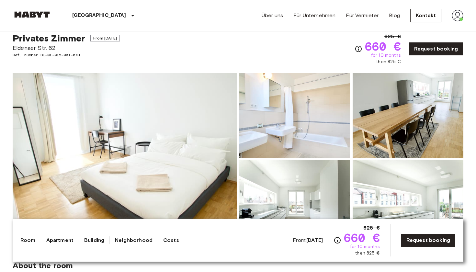
scroll to position [17, 0]
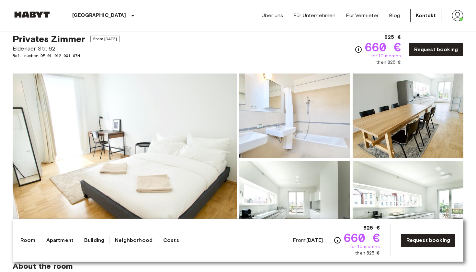
click at [25, 49] on span "Eldenaer Str. 62" at bounding box center [66, 48] width 107 height 8
drag, startPoint x: 25, startPoint y: 49, endPoint x: 52, endPoint y: 48, distance: 27.2
click at [52, 48] on span "Eldenaer Str. 62" at bounding box center [66, 48] width 107 height 8
copy span "Eldenaer Str. 62"
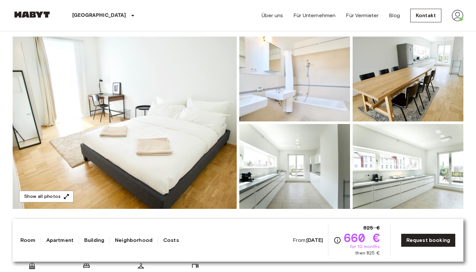
scroll to position [58, 0]
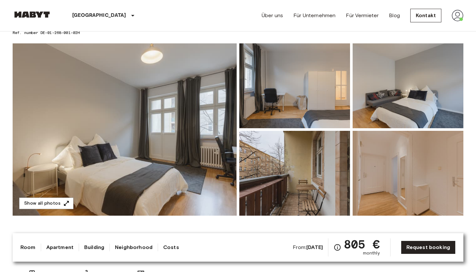
scroll to position [40, 0]
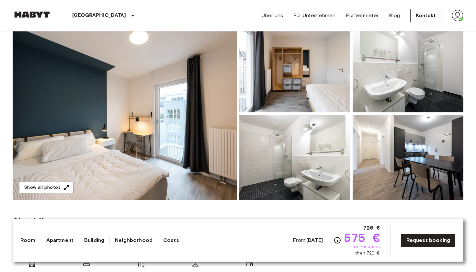
scroll to position [61, 0]
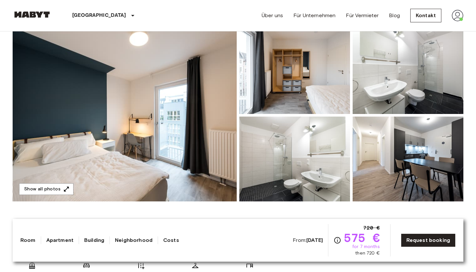
click at [293, 86] on img at bounding box center [294, 71] width 111 height 85
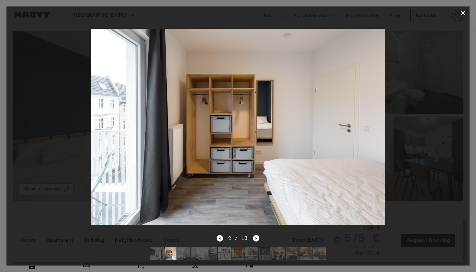
click at [465, 14] on icon "button" at bounding box center [463, 13] width 8 height 8
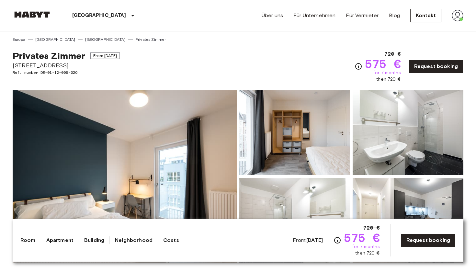
scroll to position [0, 0]
click at [28, 65] on span "[STREET_ADDRESS]" at bounding box center [66, 65] width 107 height 8
drag, startPoint x: 28, startPoint y: 65, endPoint x: 65, endPoint y: 66, distance: 37.6
click at [65, 66] on span "[STREET_ADDRESS]" at bounding box center [66, 65] width 107 height 8
copy span "[STREET_ADDRESS]"
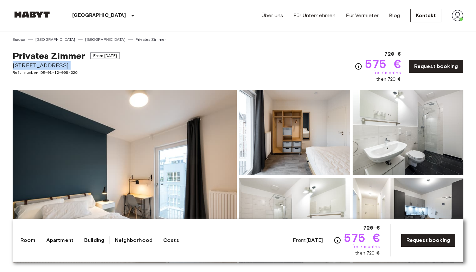
click at [216, 66] on div "Privates [PERSON_NAME] From [DATE] [STREET_ADDRESS]. number DE-01-12-009-02Q 72…" at bounding box center [238, 62] width 451 height 40
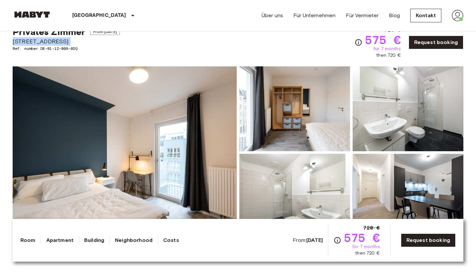
scroll to position [25, 0]
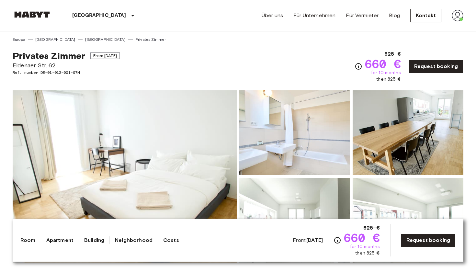
click at [32, 69] on span "Eldenaer Str. 62" at bounding box center [66, 65] width 107 height 8
click at [31, 67] on span "Eldenaer Str. 62" at bounding box center [66, 65] width 107 height 8
drag, startPoint x: 31, startPoint y: 67, endPoint x: 50, endPoint y: 67, distance: 19.1
click at [50, 67] on span "Eldenaer Str. 62" at bounding box center [66, 65] width 107 height 8
copy span "Eldenaer Str. 62"
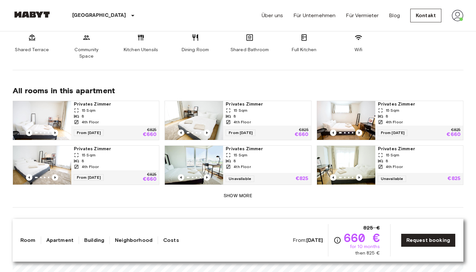
scroll to position [379, 0]
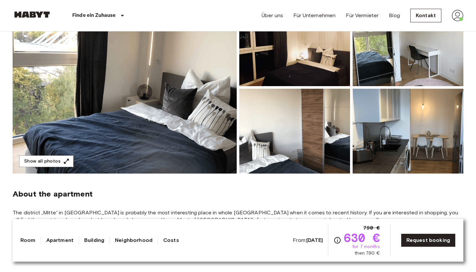
scroll to position [95, 0]
